Goal: Task Accomplishment & Management: Use online tool/utility

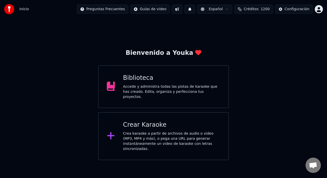
click at [150, 132] on div "Crea karaoke a partir de archivos de audio o video (MP3, MP4 y más), o pega una…" at bounding box center [171, 141] width 97 height 20
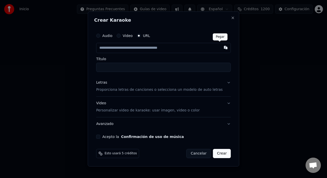
click at [221, 48] on button "button" at bounding box center [226, 47] width 10 height 9
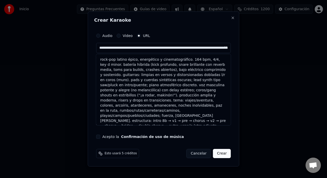
scroll to position [6, 0]
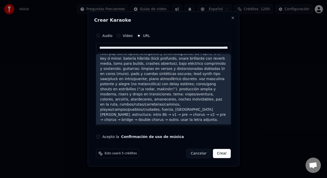
drag, startPoint x: 185, startPoint y: 119, endPoint x: 123, endPoint y: 98, distance: 65.4
click at [123, 98] on div "rock-pop latino épico, energético y cinematográfico. 164 bpm, 4/4, key d minor.…" at bounding box center [163, 87] width 135 height 76
type input "**********"
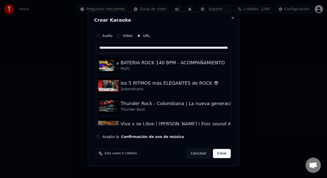
click at [128, 47] on input "**********" at bounding box center [163, 48] width 135 height 10
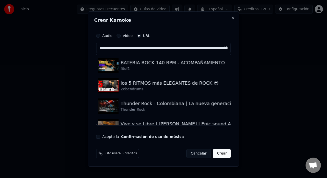
click at [128, 47] on input "**********" at bounding box center [163, 48] width 135 height 10
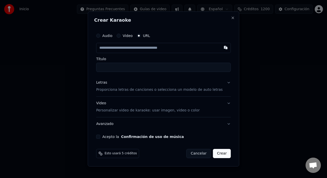
type input "**********"
click at [193, 49] on input "**********" at bounding box center [163, 48] width 135 height 10
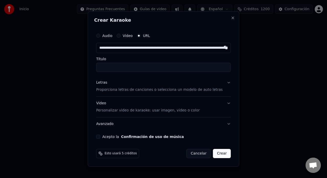
click at [193, 49] on input "**********" at bounding box center [163, 48] width 135 height 10
click at [221, 47] on button "button" at bounding box center [226, 47] width 10 height 9
type input "**********"
click at [212, 92] on p "Proporciona letras de canciones o selecciona un modelo de auto letras" at bounding box center [159, 89] width 127 height 5
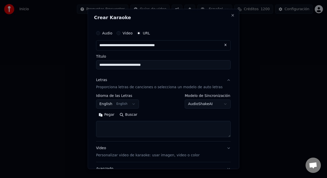
click at [135, 104] on button "English English" at bounding box center [117, 104] width 43 height 9
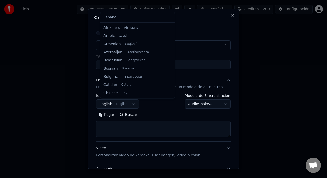
scroll to position [41, 0]
select select "**"
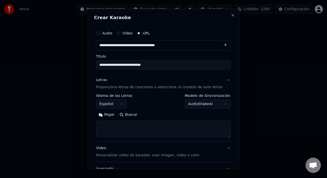
click at [216, 105] on body "**********" at bounding box center [163, 80] width 327 height 161
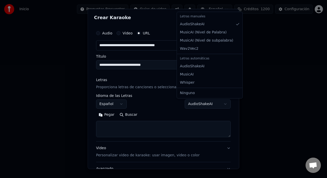
select select "**********"
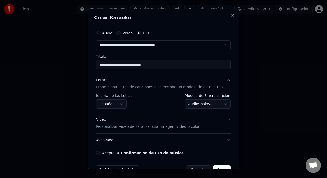
scroll to position [13, 0]
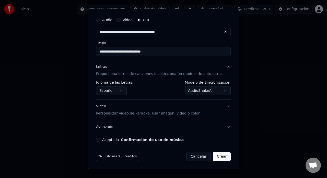
click at [186, 113] on p "Personalizar video de karaoke: usar imagen, video o color" at bounding box center [148, 113] width 104 height 5
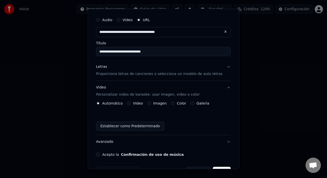
click at [150, 103] on button "Imagen" at bounding box center [149, 103] width 4 height 4
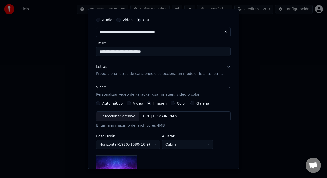
click at [127, 115] on div "Seleccionar archivo" at bounding box center [117, 116] width 43 height 9
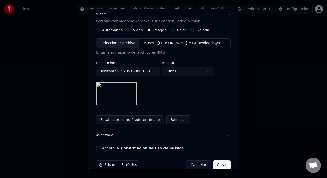
scroll to position [94, 0]
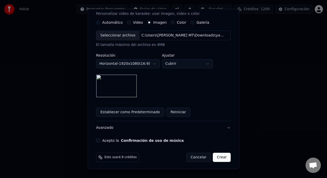
click at [100, 141] on button "Acepto la Confirmación de uso de música" at bounding box center [98, 141] width 4 height 4
click at [216, 158] on button "Crear" at bounding box center [222, 157] width 18 height 9
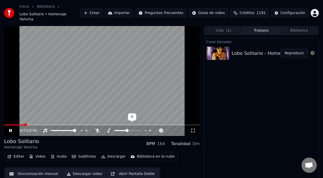
click at [145, 128] on icon at bounding box center [145, 130] width 5 height 5
click at [144, 128] on icon at bounding box center [145, 130] width 5 height 5
click at [150, 130] on icon at bounding box center [150, 131] width 3 height 3
click at [10, 129] on icon at bounding box center [14, 131] width 12 height 4
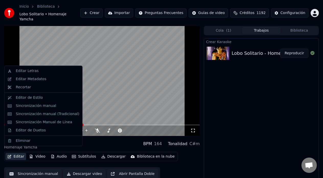
click at [12, 154] on button "Editar" at bounding box center [15, 156] width 21 height 7
click at [32, 72] on div "Editar Letras" at bounding box center [27, 71] width 23 height 5
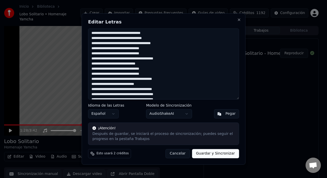
click at [137, 39] on textarea at bounding box center [163, 63] width 151 height 71
click at [129, 75] on textarea at bounding box center [163, 63] width 151 height 71
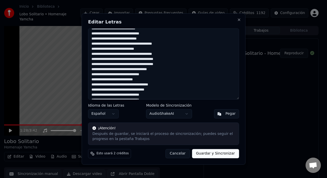
scroll to position [35, 0]
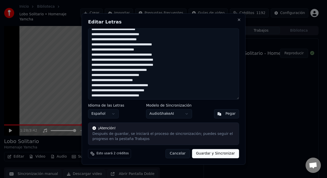
drag, startPoint x: 168, startPoint y: 66, endPoint x: 153, endPoint y: 65, distance: 15.6
click at [153, 65] on textarea at bounding box center [163, 63] width 151 height 71
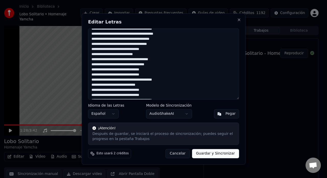
scroll to position [62, 0]
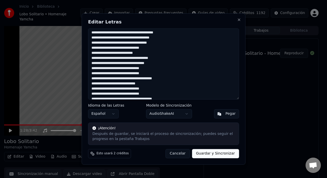
click at [129, 74] on textarea at bounding box center [163, 63] width 151 height 71
click at [123, 74] on textarea at bounding box center [163, 63] width 151 height 71
click at [116, 73] on textarea at bounding box center [163, 63] width 151 height 71
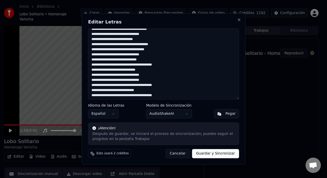
scroll to position [76, 0]
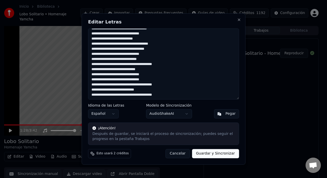
drag, startPoint x: 116, startPoint y: 60, endPoint x: 121, endPoint y: 60, distance: 5.6
click at [121, 60] on textarea at bounding box center [163, 63] width 151 height 71
drag, startPoint x: 114, startPoint y: 59, endPoint x: 127, endPoint y: 61, distance: 12.4
click at [127, 61] on textarea at bounding box center [163, 63] width 151 height 71
drag, startPoint x: 130, startPoint y: 81, endPoint x: 115, endPoint y: 81, distance: 14.8
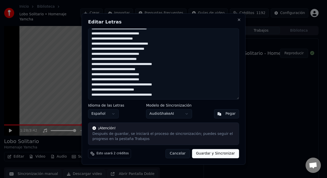
click at [115, 81] on textarea at bounding box center [163, 63] width 151 height 71
paste textarea
drag, startPoint x: 234, startPoint y: 82, endPoint x: 238, endPoint y: 83, distance: 4.0
click at [238, 83] on textarea at bounding box center [163, 63] width 151 height 71
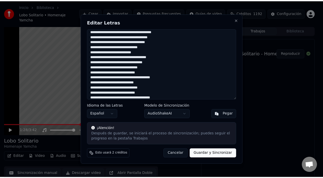
scroll to position [64, 0]
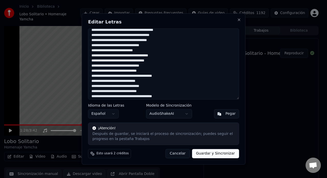
click at [134, 72] on textarea at bounding box center [163, 63] width 151 height 71
type textarea "**********"
click at [201, 153] on button "Guardar y Sincronizar" at bounding box center [215, 154] width 47 height 9
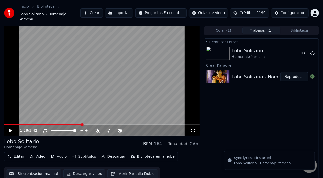
click at [10, 129] on icon at bounding box center [10, 131] width 3 height 4
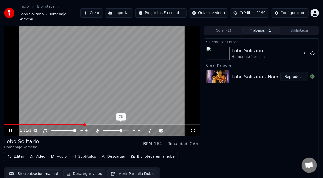
click at [122, 130] on span at bounding box center [116, 130] width 26 height 1
click at [54, 129] on span at bounding box center [54, 130] width 3 height 3
click at [53, 129] on span at bounding box center [53, 130] width 3 height 3
click at [110, 125] on span at bounding box center [102, 125] width 196 height 1
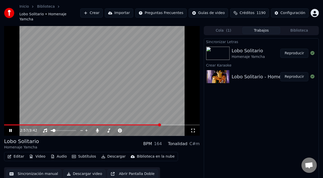
click at [11, 129] on icon at bounding box center [10, 130] width 3 height 3
click at [51, 130] on span at bounding box center [64, 130] width 26 height 1
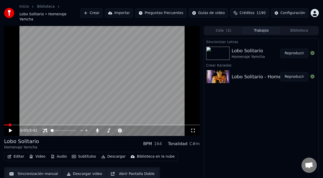
click at [8, 125] on span at bounding box center [6, 125] width 4 height 1
click at [4, 124] on span at bounding box center [5, 125] width 3 height 3
click at [76, 129] on span at bounding box center [74, 130] width 3 height 3
click at [103, 129] on span at bounding box center [104, 130] width 3 height 3
click at [9, 129] on icon at bounding box center [10, 131] width 3 height 4
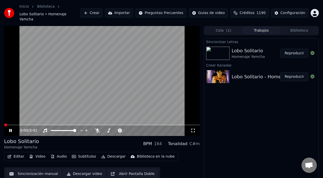
click at [4, 124] on span at bounding box center [5, 125] width 3 height 3
click at [144, 128] on icon at bounding box center [145, 130] width 5 height 5
click at [4, 124] on span at bounding box center [5, 125] width 3 height 3
click at [115, 130] on span at bounding box center [116, 130] width 26 height 1
click at [4, 124] on span at bounding box center [5, 125] width 3 height 3
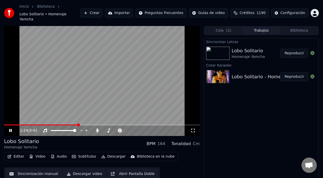
click at [78, 125] on span at bounding box center [102, 125] width 196 height 1
click at [72, 125] on span at bounding box center [38, 125] width 68 height 1
click at [150, 130] on icon at bounding box center [150, 131] width 3 height 3
click at [104, 119] on video at bounding box center [102, 81] width 196 height 110
click at [103, 126] on div "1:37 / 3:42" at bounding box center [102, 131] width 196 height 10
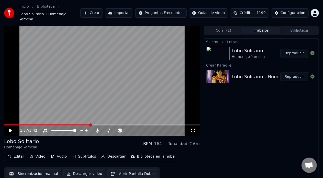
click at [106, 125] on span at bounding box center [102, 125] width 196 height 1
click at [10, 129] on icon at bounding box center [10, 131] width 3 height 4
click at [144, 131] on icon at bounding box center [145, 131] width 3 height 1
click at [16, 125] on span at bounding box center [10, 125] width 12 height 1
click at [4, 124] on span at bounding box center [5, 125] width 3 height 3
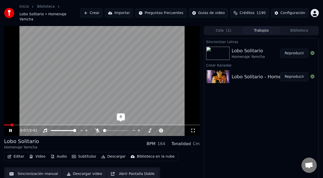
click at [103, 129] on span at bounding box center [104, 130] width 3 height 3
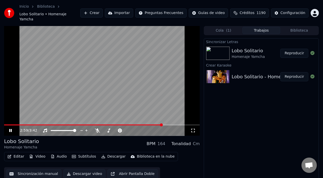
click at [9, 129] on icon at bounding box center [14, 131] width 12 height 4
click at [28, 170] on button "Sincronización manual" at bounding box center [33, 174] width 55 height 9
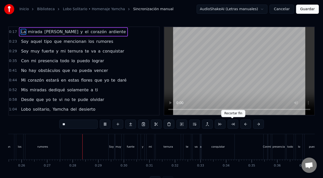
scroll to position [0, 686]
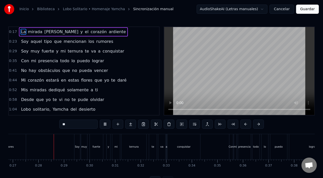
click at [173, 89] on video at bounding box center [239, 71] width 150 height 88
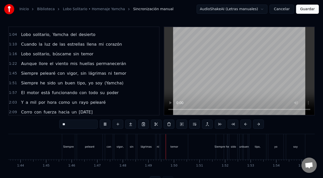
scroll to position [74, 0]
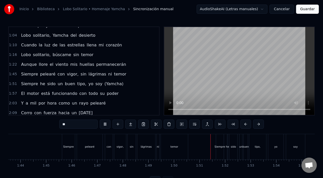
click at [45, 43] on span "luz" at bounding box center [47, 45] width 7 height 6
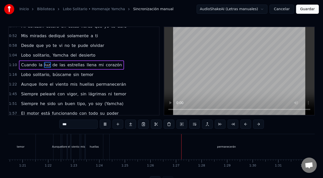
scroll to position [55, 0]
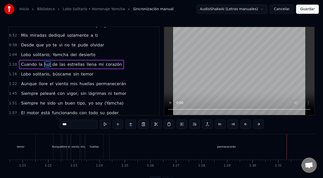
click at [93, 137] on div "huellas" at bounding box center [94, 146] width 17 height 25
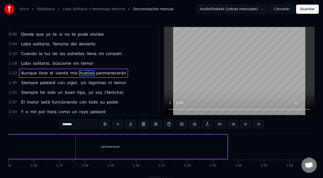
scroll to position [0, 2170]
click at [230, 145] on div "permanecerán" at bounding box center [113, 147] width 234 height 24
type input "**********"
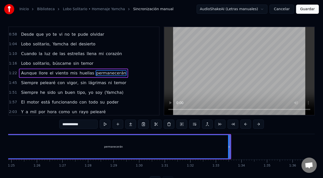
click at [229, 146] on div "permanecerán" at bounding box center [113, 147] width 234 height 24
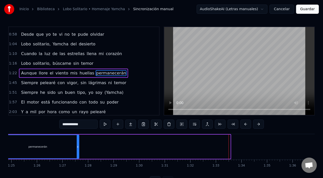
drag, startPoint x: 229, startPoint y: 146, endPoint x: 78, endPoint y: 156, distance: 151.7
click at [78, 156] on div at bounding box center [78, 146] width 2 height 23
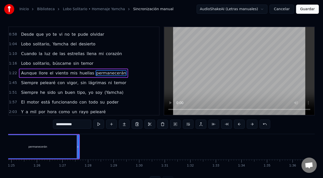
click at [38, 139] on div "permanecerán" at bounding box center [38, 146] width 82 height 23
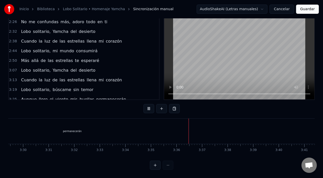
scroll to position [0, 5368]
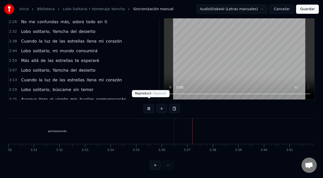
click at [147, 104] on button at bounding box center [148, 108] width 11 height 9
click at [29, 122] on div "permanecerán" at bounding box center [57, 131] width 233 height 25
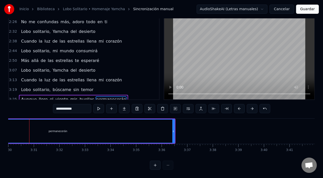
scroll to position [0, 5364]
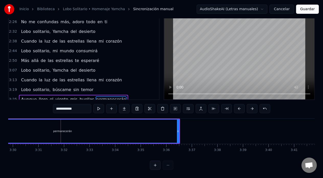
click at [18, 122] on div "permanecerán" at bounding box center [62, 131] width 233 height 23
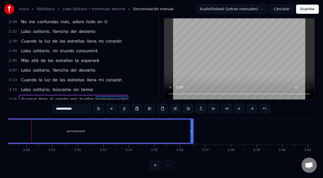
scroll to position [0, 5348]
drag, startPoint x: 18, startPoint y: 122, endPoint x: 14, endPoint y: 122, distance: 4.4
click at [14, 122] on div "permanecerán" at bounding box center [78, 131] width 233 height 23
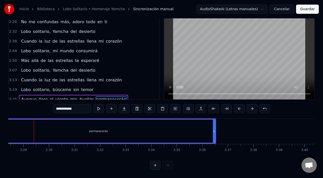
click at [14, 122] on div "permanecerán" at bounding box center [98, 131] width 233 height 23
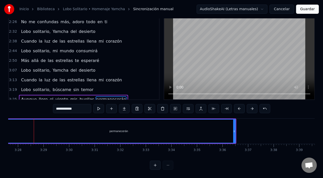
click at [14, 122] on div "permanecerán" at bounding box center [119, 131] width 233 height 23
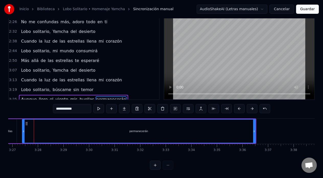
click at [13, 122] on div "huellas" at bounding box center [7, 131] width 17 height 24
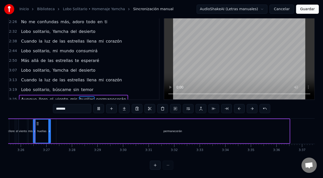
scroll to position [0, 5252]
drag, startPoint x: 291, startPoint y: 125, endPoint x: 285, endPoint y: 127, distance: 5.6
click at [285, 127] on div "permanecerán" at bounding box center [175, 131] width 234 height 24
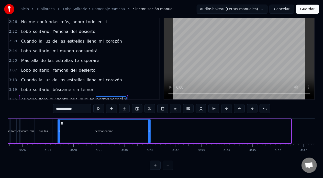
drag, startPoint x: 289, startPoint y: 128, endPoint x: 149, endPoint y: 128, distance: 140.3
click at [149, 130] on icon at bounding box center [149, 132] width 2 height 4
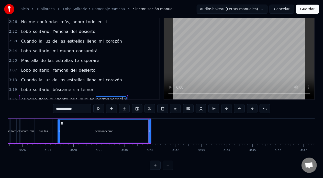
click at [42, 120] on div "huellas" at bounding box center [43, 131] width 17 height 24
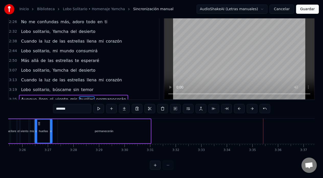
click at [150, 125] on div "permanecerán" at bounding box center [104, 131] width 93 height 24
type input "**********"
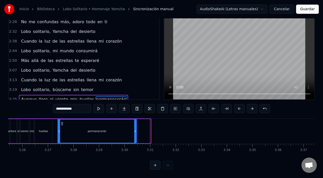
drag, startPoint x: 149, startPoint y: 126, endPoint x: 135, endPoint y: 127, distance: 14.1
click at [135, 130] on icon at bounding box center [135, 132] width 2 height 4
click at [70, 121] on div "permanecerán" at bounding box center [97, 131] width 78 height 23
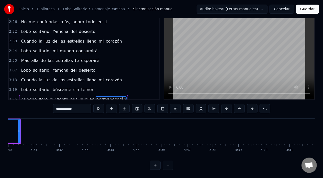
scroll to position [0, 5369]
click at [307, 10] on button "Guardar" at bounding box center [307, 9] width 23 height 9
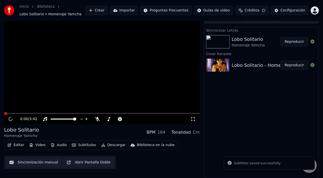
scroll to position [6, 0]
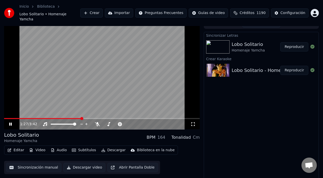
click at [11, 123] on icon at bounding box center [10, 124] width 3 height 3
click at [291, 44] on button "Reproducir" at bounding box center [294, 46] width 28 height 9
click at [77, 118] on span at bounding box center [102, 118] width 196 height 1
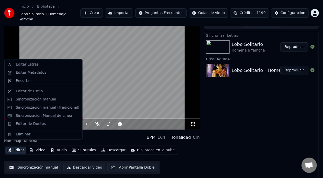
click at [19, 147] on button "Editar" at bounding box center [15, 150] width 21 height 7
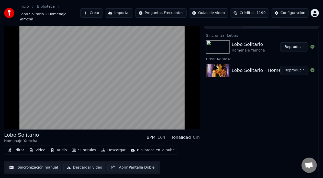
click at [38, 163] on button "Sincronización manual" at bounding box center [33, 167] width 55 height 9
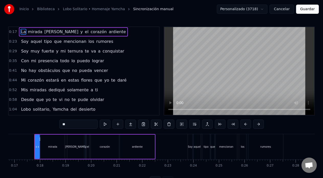
scroll to position [0, 429]
click at [80, 32] on span "y" at bounding box center [81, 32] width 3 height 6
type input "*"
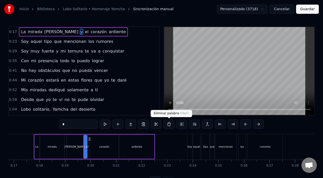
click at [169, 126] on button at bounding box center [169, 124] width 11 height 9
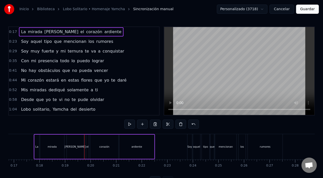
click at [51, 33] on span "[PERSON_NAME]" at bounding box center [61, 32] width 35 height 6
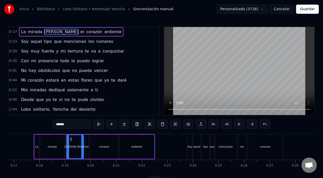
click at [79, 148] on div "[PERSON_NAME]" at bounding box center [75, 146] width 16 height 23
click at [69, 123] on input "******" at bounding box center [72, 124] width 38 height 9
type input "*******"
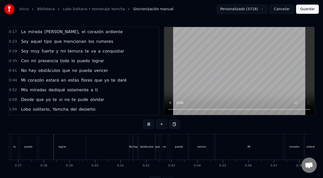
scroll to position [0, 936]
click at [84, 145] on div "lograr" at bounding box center [62, 146] width 47 height 25
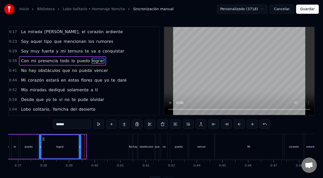
drag, startPoint x: 85, startPoint y: 145, endPoint x: 80, endPoint y: 145, distance: 5.1
click at [80, 145] on icon at bounding box center [80, 147] width 2 height 4
click at [43, 142] on div "lograr" at bounding box center [59, 146] width 41 height 23
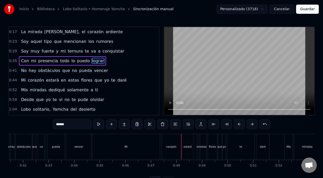
scroll to position [0, 1052]
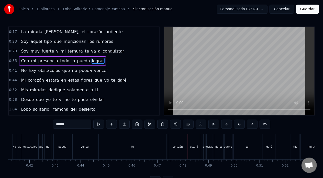
click at [88, 132] on div "0:17 La mirada [PERSON_NAME], el corazón ardiente 0:23 Soy aquel tipo que menci…" at bounding box center [161, 106] width 307 height 159
click at [88, 139] on div "vencer" at bounding box center [85, 146] width 25 height 25
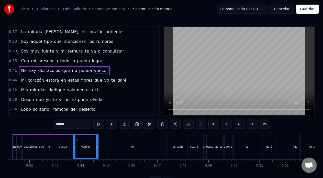
scroll to position [20, 0]
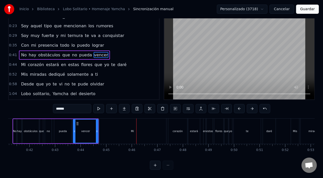
click at [119, 127] on div "Mi" at bounding box center [132, 131] width 67 height 25
type input "**"
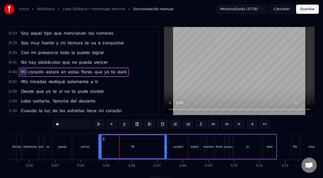
scroll to position [8, 0]
drag, startPoint x: 101, startPoint y: 148, endPoint x: 144, endPoint y: 147, distance: 43.5
click at [143, 147] on icon at bounding box center [142, 147] width 2 height 4
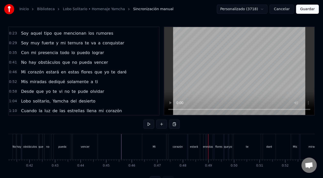
click at [157, 149] on div "Mi" at bounding box center [154, 146] width 24 height 25
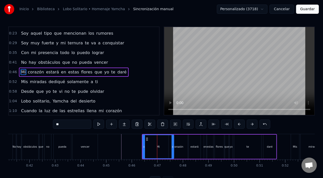
drag, startPoint x: 166, startPoint y: 150, endPoint x: 173, endPoint y: 150, distance: 7.2
click at [173, 150] on div at bounding box center [173, 146] width 2 height 23
drag, startPoint x: 143, startPoint y: 148, endPoint x: 160, endPoint y: 150, distance: 16.8
click at [160, 150] on div at bounding box center [161, 146] width 2 height 23
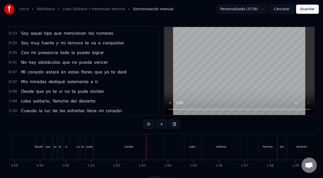
scroll to position [0, 1474]
click at [131, 148] on div "olvidar" at bounding box center [132, 147] width 9 height 4
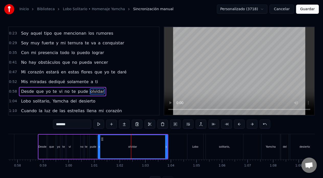
scroll to position [27, 0]
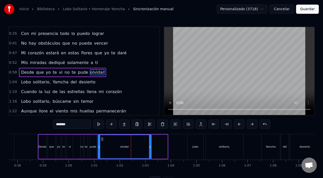
drag, startPoint x: 166, startPoint y: 147, endPoint x: 150, endPoint y: 154, distance: 17.4
click at [150, 154] on div at bounding box center [150, 146] width 2 height 23
click at [93, 148] on div "pude" at bounding box center [93, 147] width 6 height 4
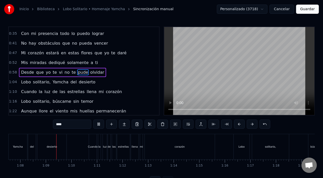
scroll to position [0, 1732]
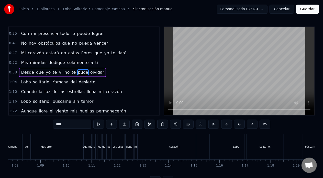
click at [171, 149] on div "corazón" at bounding box center [174, 146] width 70 height 25
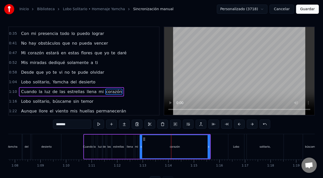
scroll to position [47, 0]
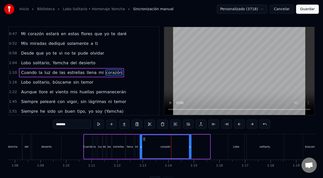
drag, startPoint x: 209, startPoint y: 147, endPoint x: 189, endPoint y: 150, distance: 20.4
click at [189, 150] on div at bounding box center [190, 146] width 2 height 23
click at [154, 145] on div "corazón" at bounding box center [164, 146] width 49 height 23
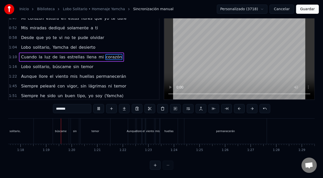
scroll to position [0, 1990]
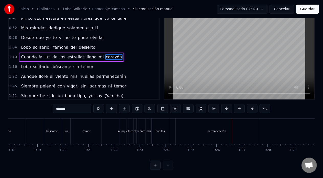
click at [216, 123] on div "permanecerán" at bounding box center [217, 131] width 82 height 25
type input "**********"
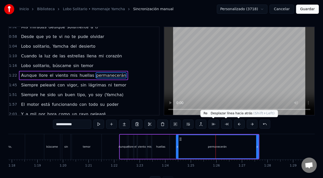
scroll to position [65, 0]
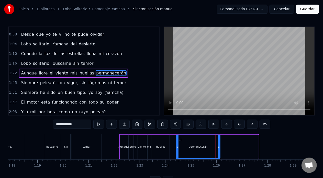
drag, startPoint x: 257, startPoint y: 148, endPoint x: 219, endPoint y: 148, distance: 38.3
click at [219, 148] on icon at bounding box center [219, 147] width 2 height 4
click at [170, 144] on div "Aunque llore el viento mis huellas permanecerán" at bounding box center [170, 146] width 102 height 25
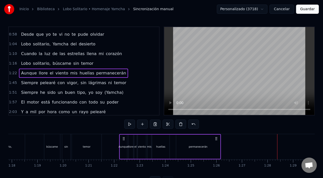
click at [210, 148] on div "permanecerán" at bounding box center [198, 147] width 44 height 24
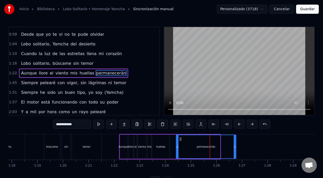
drag, startPoint x: 218, startPoint y: 148, endPoint x: 234, endPoint y: 149, distance: 15.9
click at [234, 149] on icon at bounding box center [235, 147] width 2 height 4
click at [166, 146] on div "huellas" at bounding box center [160, 147] width 17 height 24
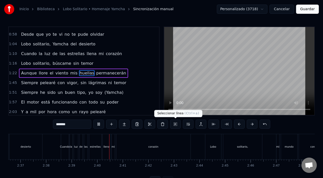
scroll to position [0, 4062]
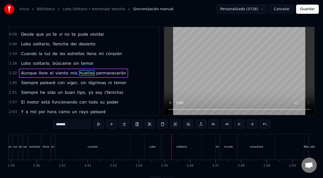
click at [116, 144] on div "corazón" at bounding box center [93, 146] width 74 height 25
type input "*******"
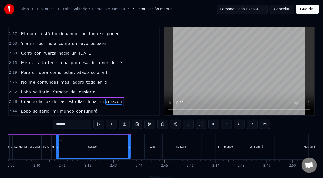
scroll to position [161, 0]
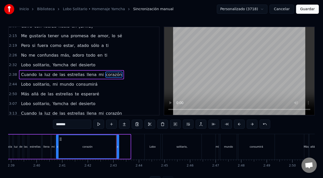
drag, startPoint x: 128, startPoint y: 148, endPoint x: 117, endPoint y: 150, distance: 12.0
click at [117, 150] on div at bounding box center [118, 146] width 2 height 23
click at [71, 149] on div "corazón" at bounding box center [87, 146] width 62 height 23
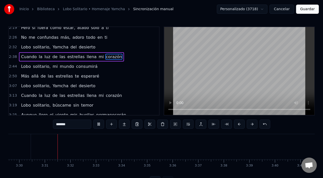
scroll to position [0, 5366]
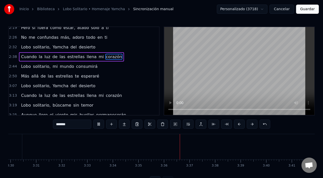
click at [305, 7] on button "Guardar" at bounding box center [307, 9] width 23 height 9
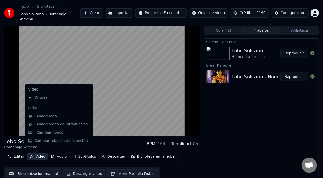
click at [37, 153] on button "Video" at bounding box center [37, 156] width 20 height 7
click at [46, 131] on div "Cambiar Fondo" at bounding box center [49, 132] width 27 height 5
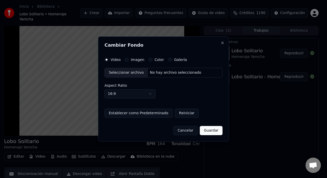
click at [186, 127] on button "Cancelar" at bounding box center [185, 130] width 25 height 9
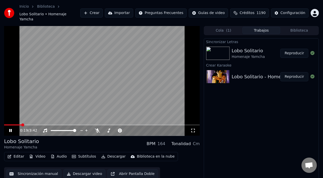
click at [11, 129] on icon at bounding box center [10, 130] width 3 height 3
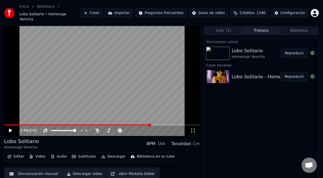
click at [150, 125] on span at bounding box center [102, 125] width 196 height 1
click at [10, 129] on icon at bounding box center [10, 131] width 3 height 4
click at [10, 129] on icon at bounding box center [10, 130] width 3 height 3
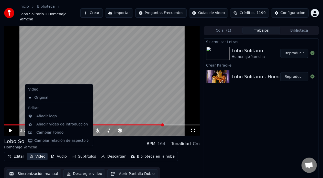
click at [43, 153] on button "Video" at bounding box center [37, 156] width 20 height 7
click at [65, 133] on div "Cambiar Fondo" at bounding box center [62, 132] width 53 height 5
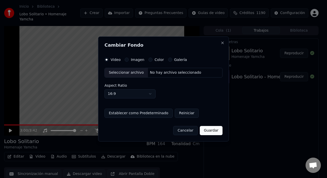
click at [128, 73] on div "Seleccionar archivo" at bounding box center [126, 72] width 43 height 9
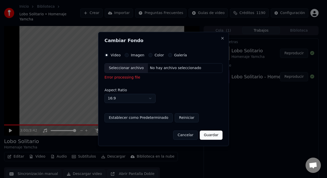
click at [216, 135] on button "Guardar" at bounding box center [211, 135] width 23 height 9
click at [126, 57] on button "Imagen" at bounding box center [127, 55] width 4 height 4
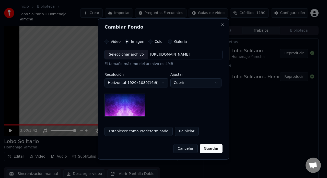
click at [132, 56] on div "Seleccionar archivo" at bounding box center [126, 54] width 43 height 9
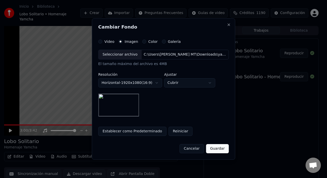
click at [214, 149] on button "Guardar" at bounding box center [217, 148] width 23 height 9
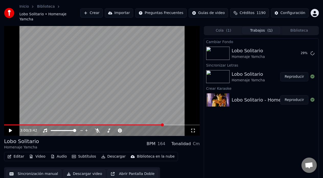
click at [186, 129] on div "3:00 / 3:42" at bounding box center [102, 131] width 196 height 10
